Goal: Information Seeking & Learning: Learn about a topic

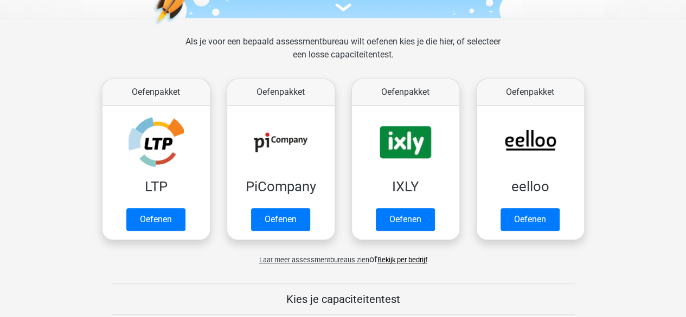
scroll to position [138, 0]
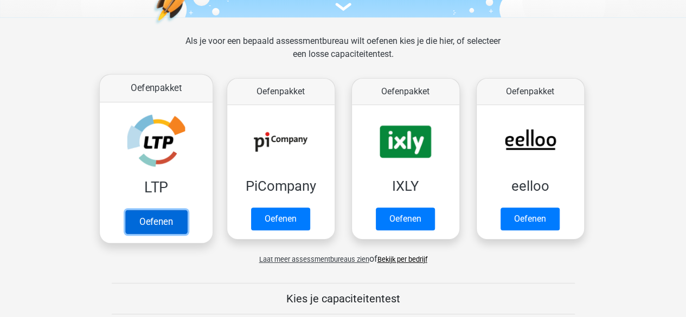
click at [168, 223] on link "Oefenen" at bounding box center [156, 222] width 62 height 24
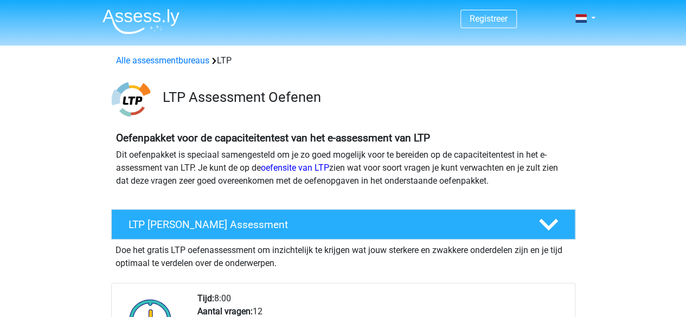
scroll to position [116, 0]
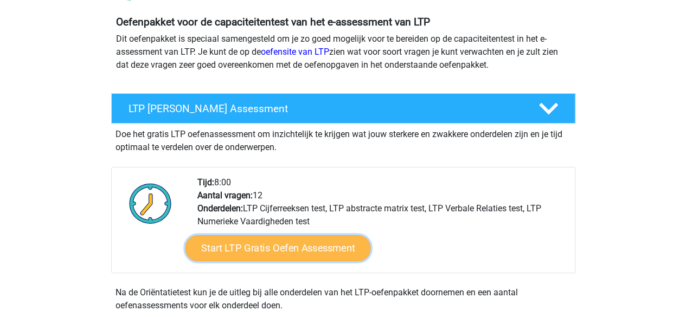
click at [325, 249] on link "Start LTP Gratis Oefen Assessment" at bounding box center [277, 248] width 185 height 26
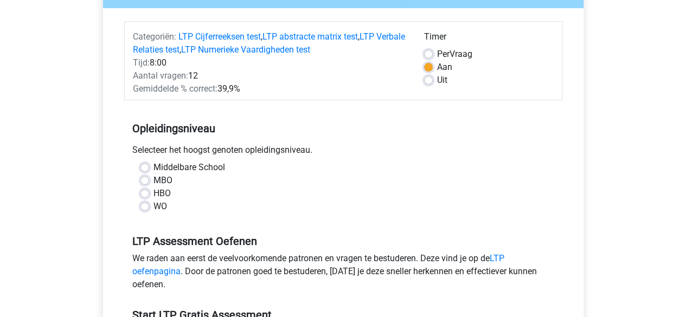
scroll to position [120, 0]
click at [250, 220] on div "Middelbare School MBO HBO WO" at bounding box center [343, 190] width 438 height 61
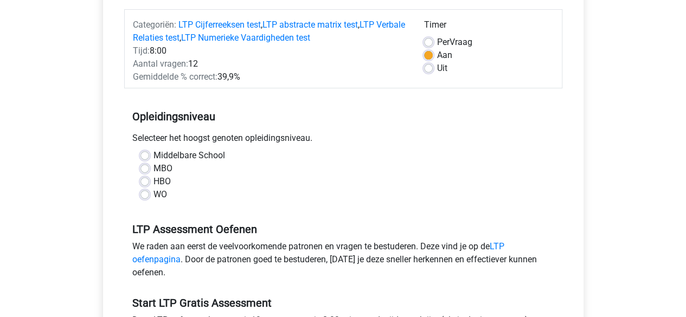
scroll to position [134, 0]
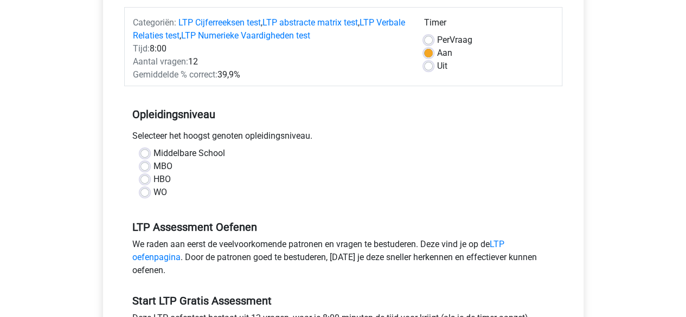
click at [153, 155] on label "Middelbare School" at bounding box center [189, 153] width 72 height 13
click at [140, 155] on input "Middelbare School" at bounding box center [144, 152] width 9 height 11
radio input "true"
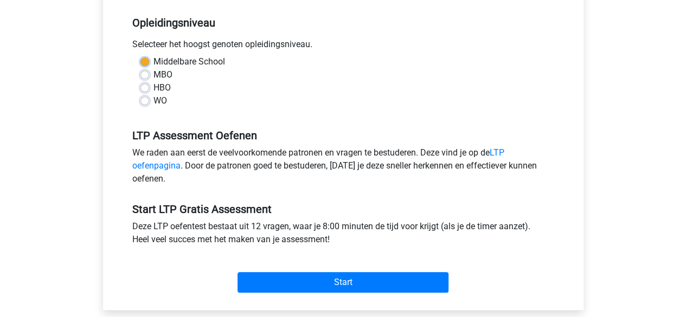
scroll to position [227, 0]
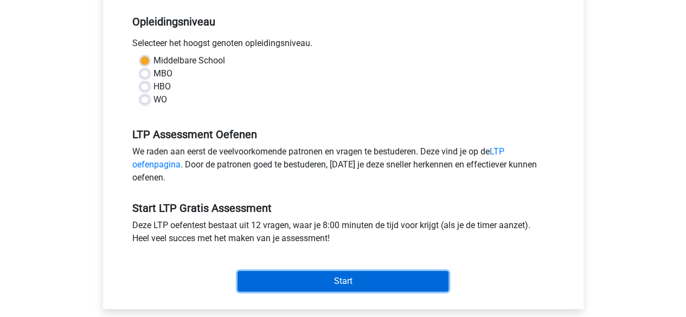
click at [304, 279] on input "Start" at bounding box center [342, 281] width 211 height 21
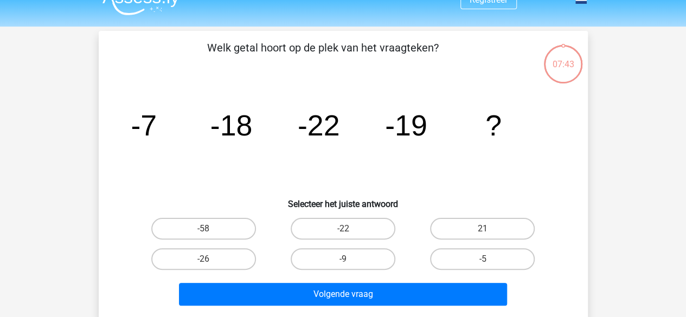
scroll to position [20, 0]
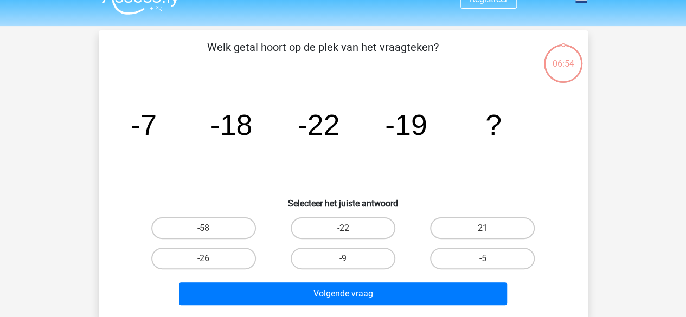
drag, startPoint x: 475, startPoint y: 256, endPoint x: 580, endPoint y: 282, distance: 107.7
click at [580, 282] on div "Welk getal hoort op de plek van het vraagteken? image/svg+xml -7 -18 -22 -19 ? …" at bounding box center [343, 174] width 480 height 271
drag, startPoint x: 373, startPoint y: 257, endPoint x: 337, endPoint y: 266, distance: 37.0
click at [337, 266] on label "-9" at bounding box center [343, 259] width 105 height 22
click at [343, 266] on input "-9" at bounding box center [346, 262] width 7 height 7
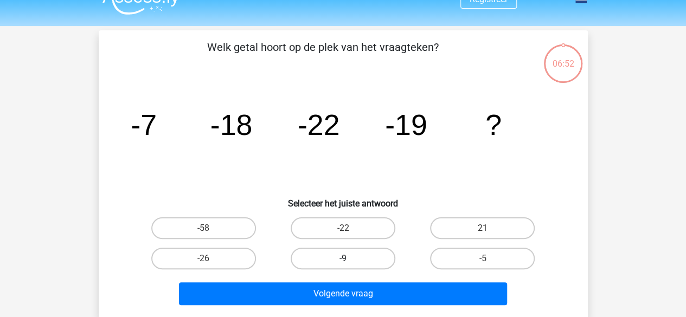
radio input "true"
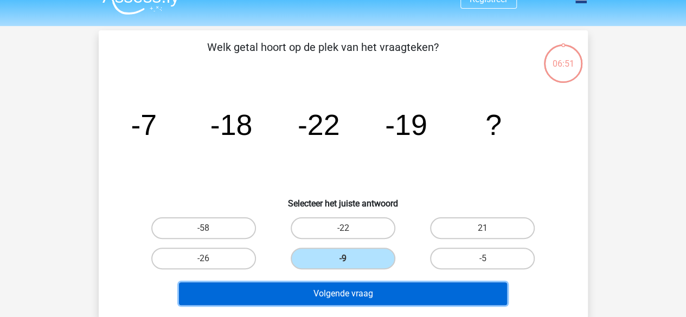
click at [400, 286] on button "Volgende vraag" at bounding box center [343, 293] width 328 height 23
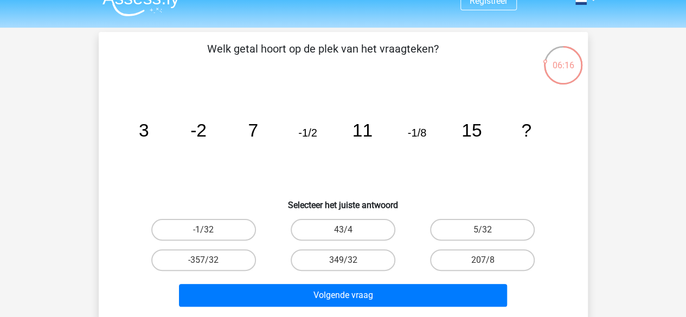
scroll to position [17, 0]
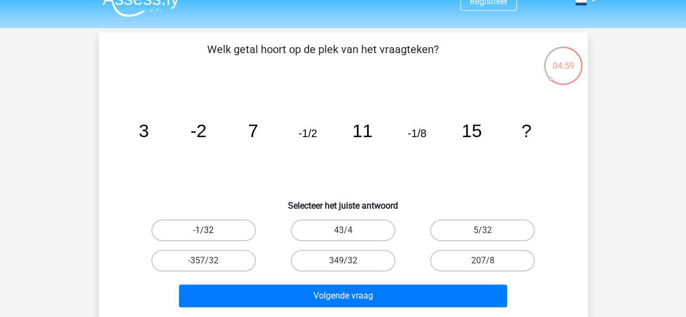
click at [216, 228] on label "-1/32" at bounding box center [203, 231] width 105 height 22
click at [210, 230] on input "-1/32" at bounding box center [206, 233] width 7 height 7
radio input "true"
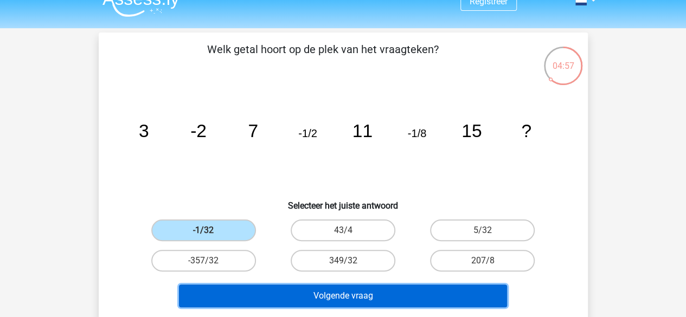
click at [298, 294] on button "Volgende vraag" at bounding box center [343, 296] width 328 height 23
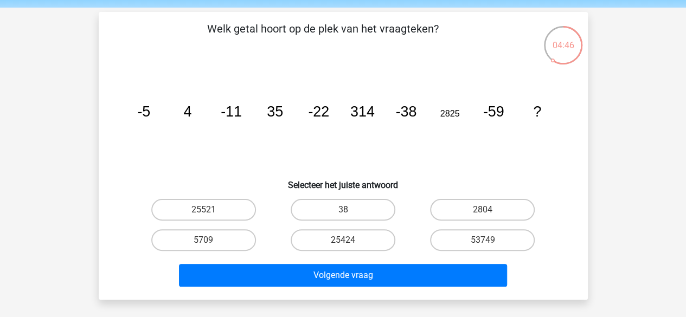
scroll to position [31, 0]
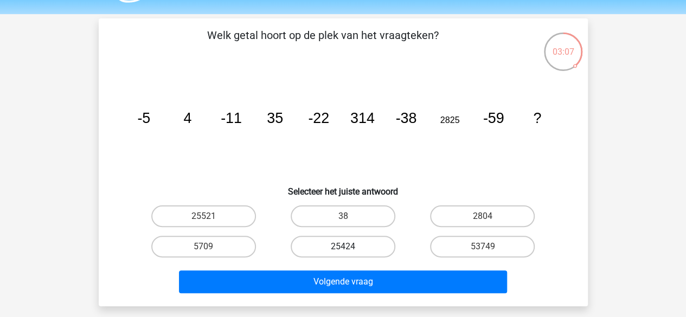
click at [356, 242] on label "25424" at bounding box center [343, 247] width 105 height 22
click at [350, 247] on input "25424" at bounding box center [346, 250] width 7 height 7
radio input "true"
click at [222, 207] on label "25521" at bounding box center [203, 216] width 105 height 22
click at [210, 216] on input "25521" at bounding box center [206, 219] width 7 height 7
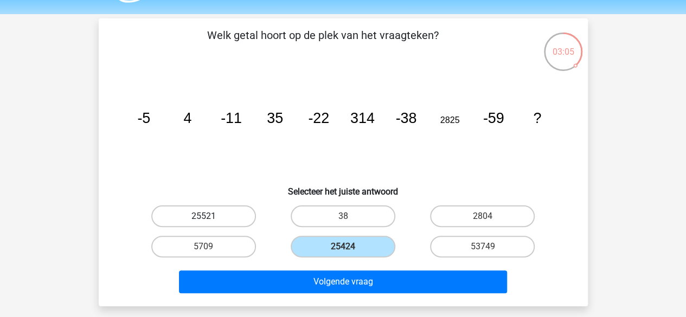
radio input "true"
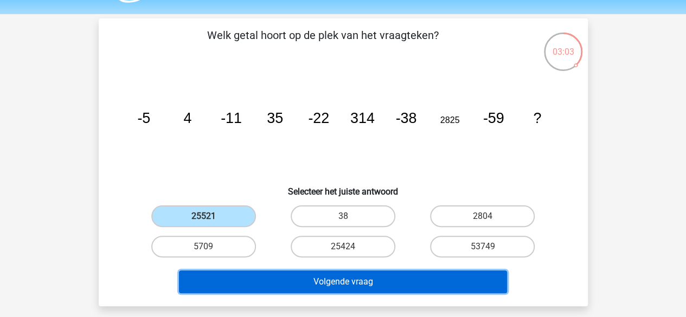
click at [317, 280] on button "Volgende vraag" at bounding box center [343, 282] width 328 height 23
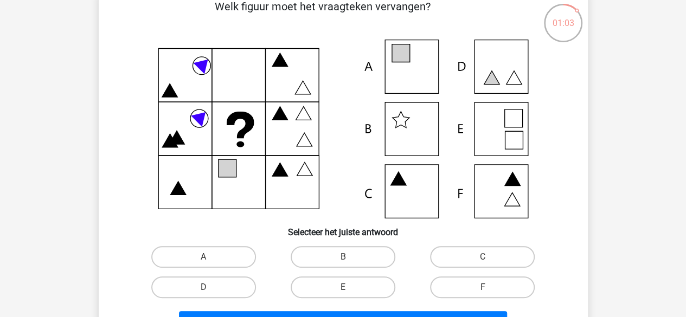
scroll to position [64, 0]
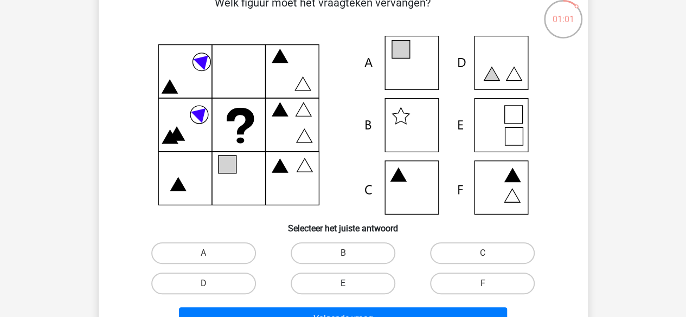
click at [365, 286] on label "E" at bounding box center [343, 284] width 105 height 22
click at [350, 286] on input "E" at bounding box center [346, 287] width 7 height 7
radio input "true"
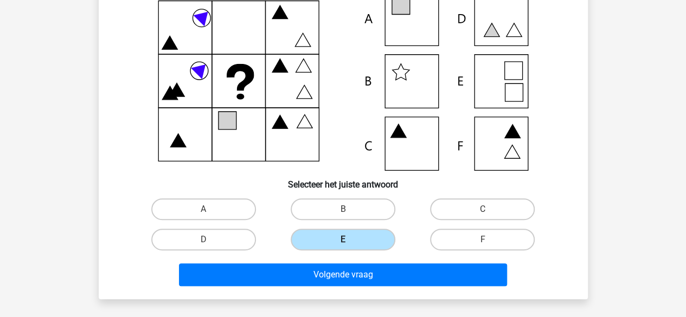
scroll to position [107, 0]
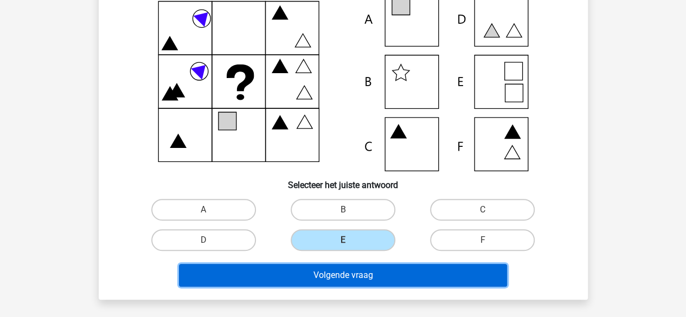
click at [404, 278] on button "Volgende vraag" at bounding box center [343, 275] width 328 height 23
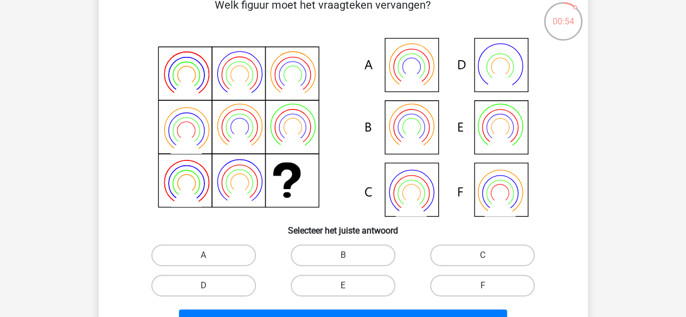
scroll to position [62, 0]
click at [236, 282] on label "D" at bounding box center [203, 285] width 105 height 22
click at [210, 285] on input "D" at bounding box center [206, 288] width 7 height 7
radio input "true"
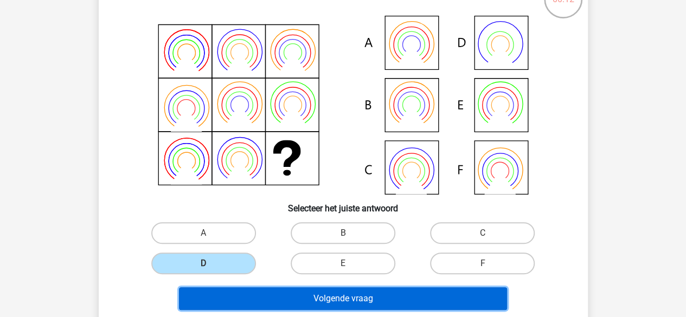
click at [300, 297] on button "Volgende vraag" at bounding box center [343, 298] width 328 height 23
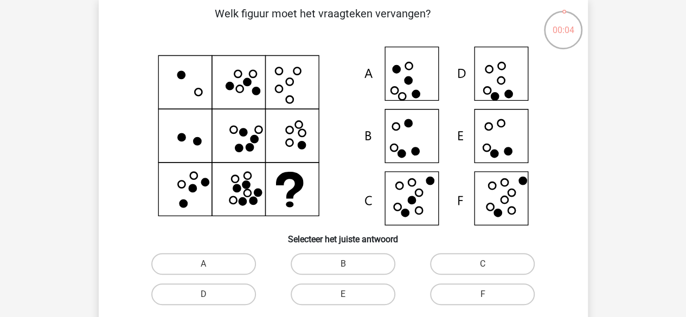
scroll to position [54, 0]
click at [467, 263] on label "C" at bounding box center [482, 264] width 105 height 22
click at [483, 263] on input "C" at bounding box center [486, 266] width 7 height 7
radio input "true"
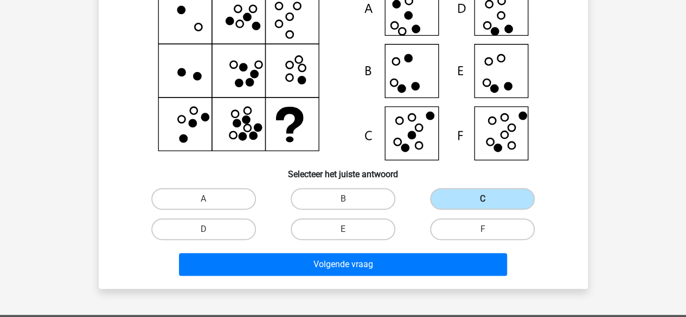
scroll to position [119, 0]
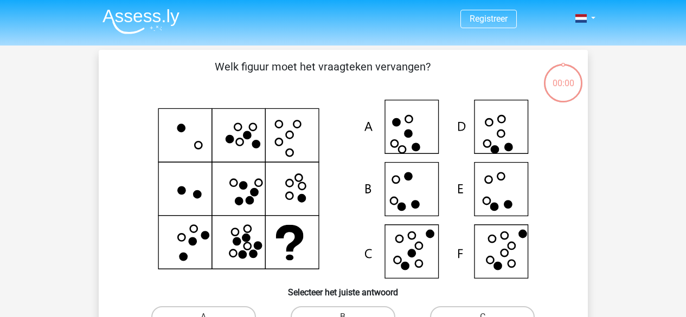
scroll to position [119, 0]
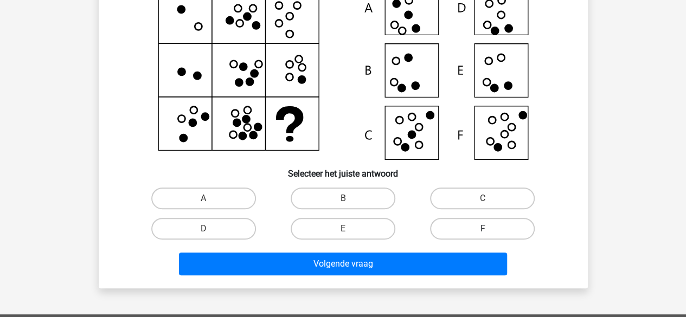
click at [479, 239] on div "F" at bounding box center [482, 229] width 139 height 30
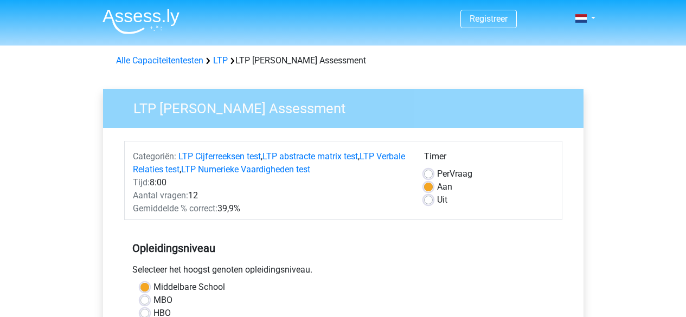
scroll to position [227, 0]
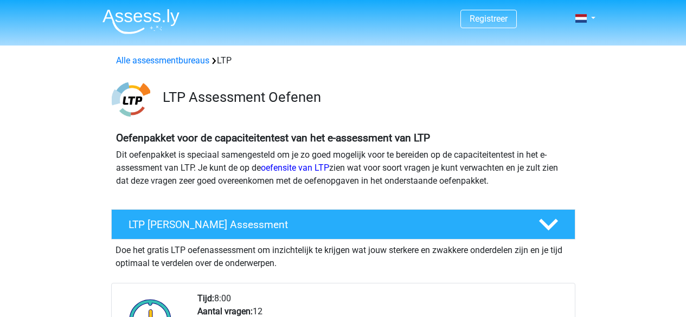
scroll to position [116, 0]
